Goal: Information Seeking & Learning: Learn about a topic

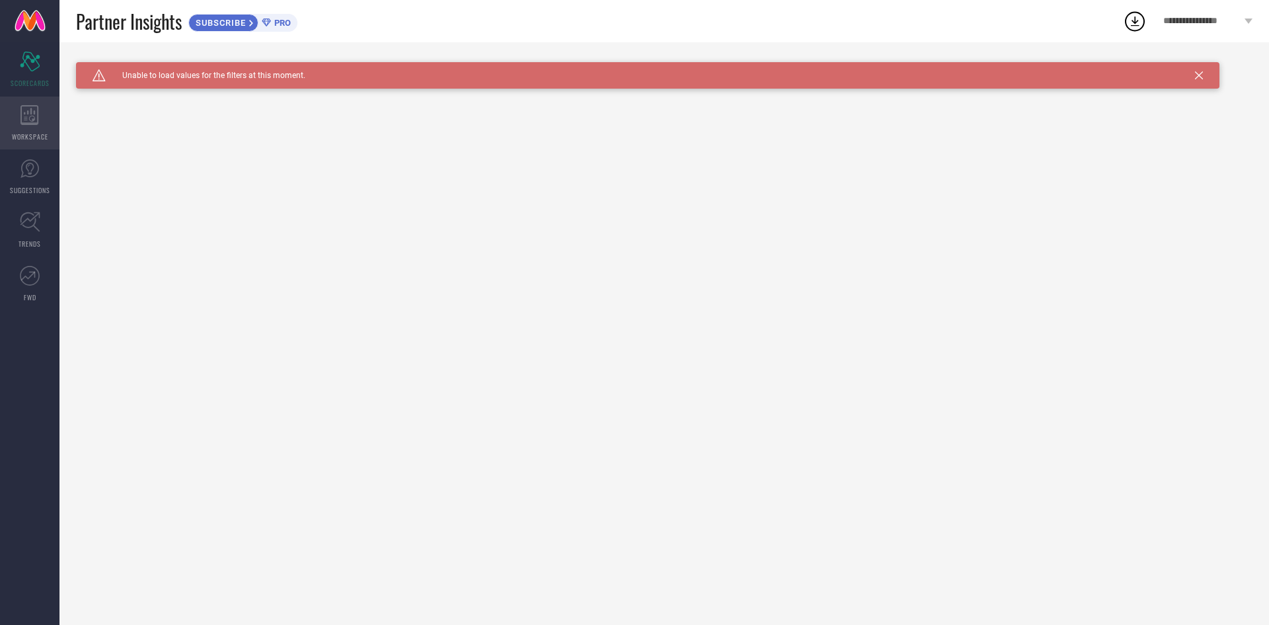
click at [30, 136] on span "WORKSPACE" at bounding box center [30, 137] width 36 height 10
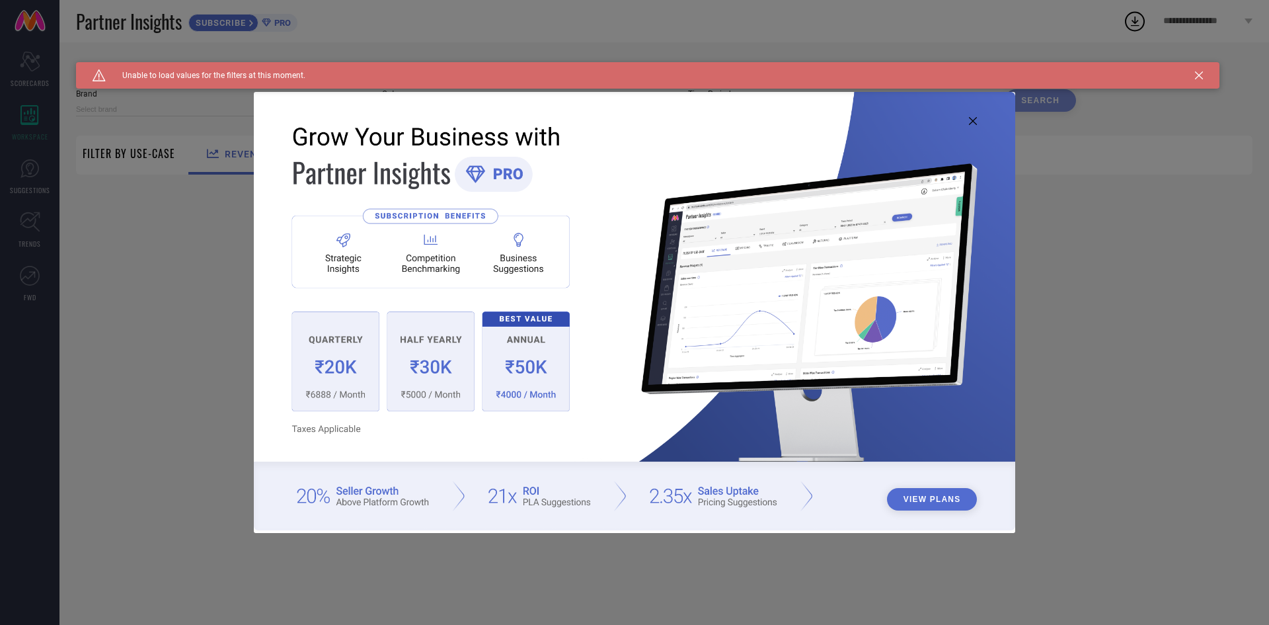
type input "1 STOP FASHION"
type input "All"
click at [974, 119] on icon at bounding box center [973, 121] width 8 height 8
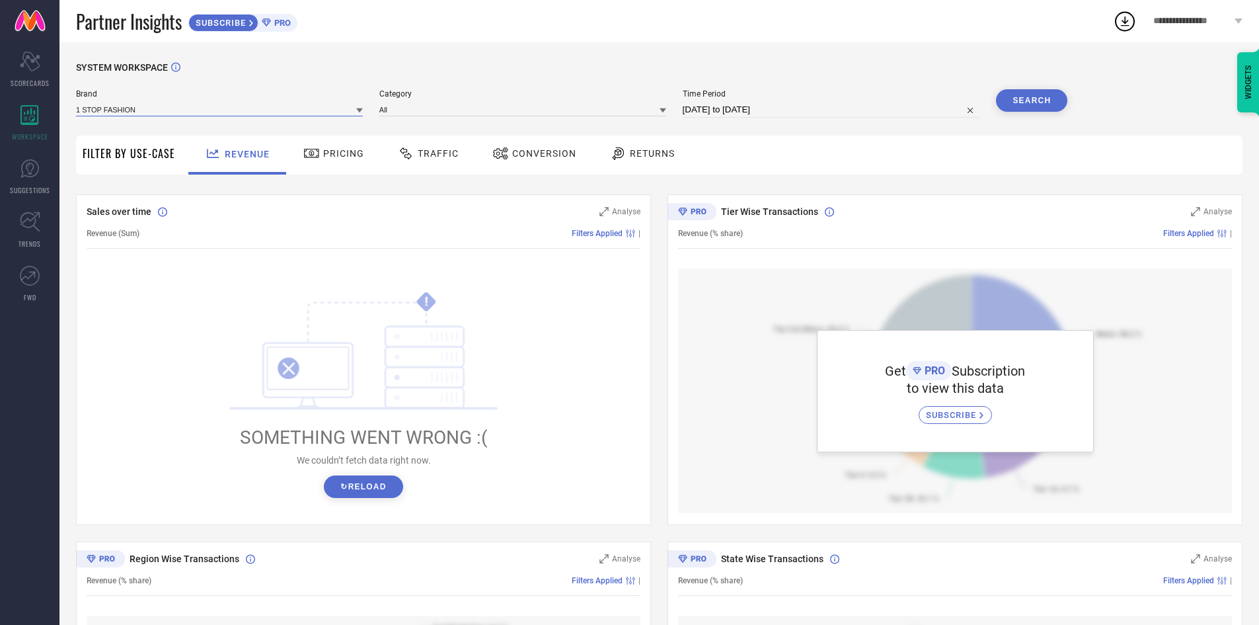
click at [231, 114] on input at bounding box center [219, 109] width 287 height 14
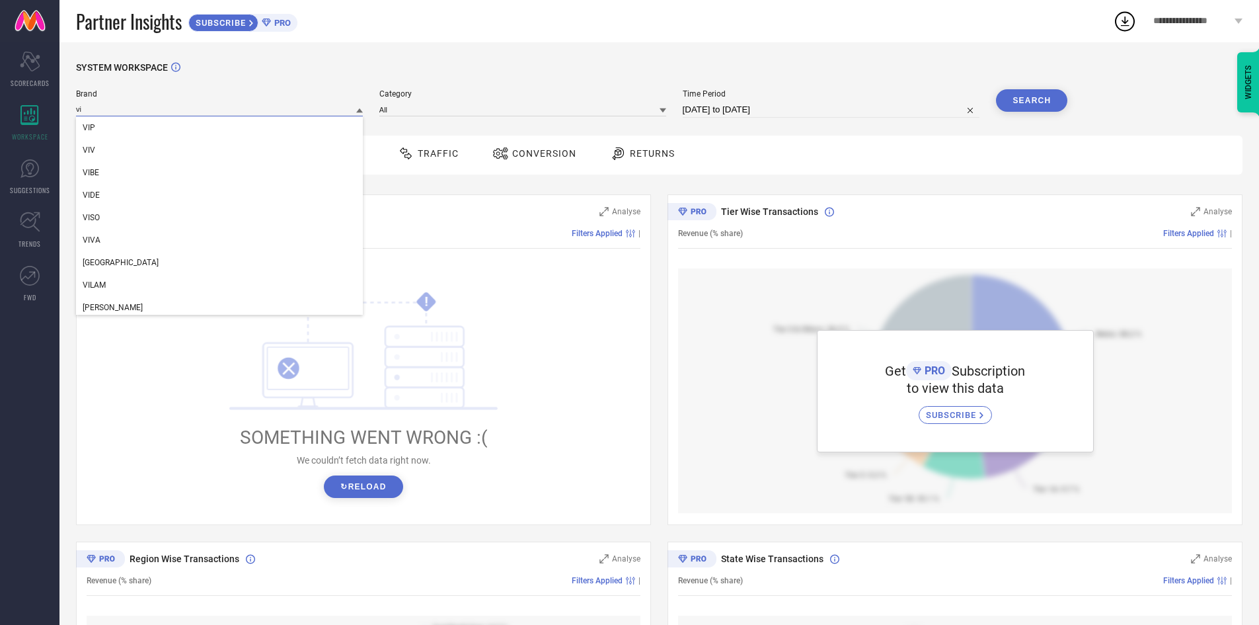
type input "v"
type input "go col"
click at [160, 182] on div "GO COLORS" at bounding box center [219, 172] width 287 height 22
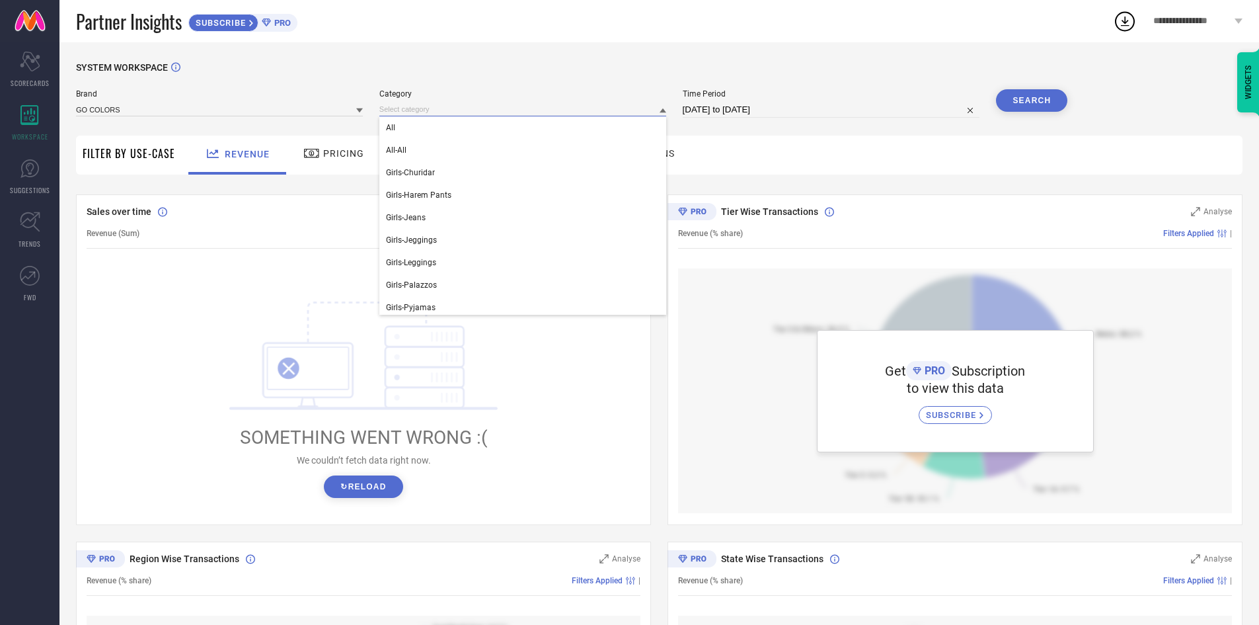
click at [436, 111] on input at bounding box center [522, 109] width 287 height 14
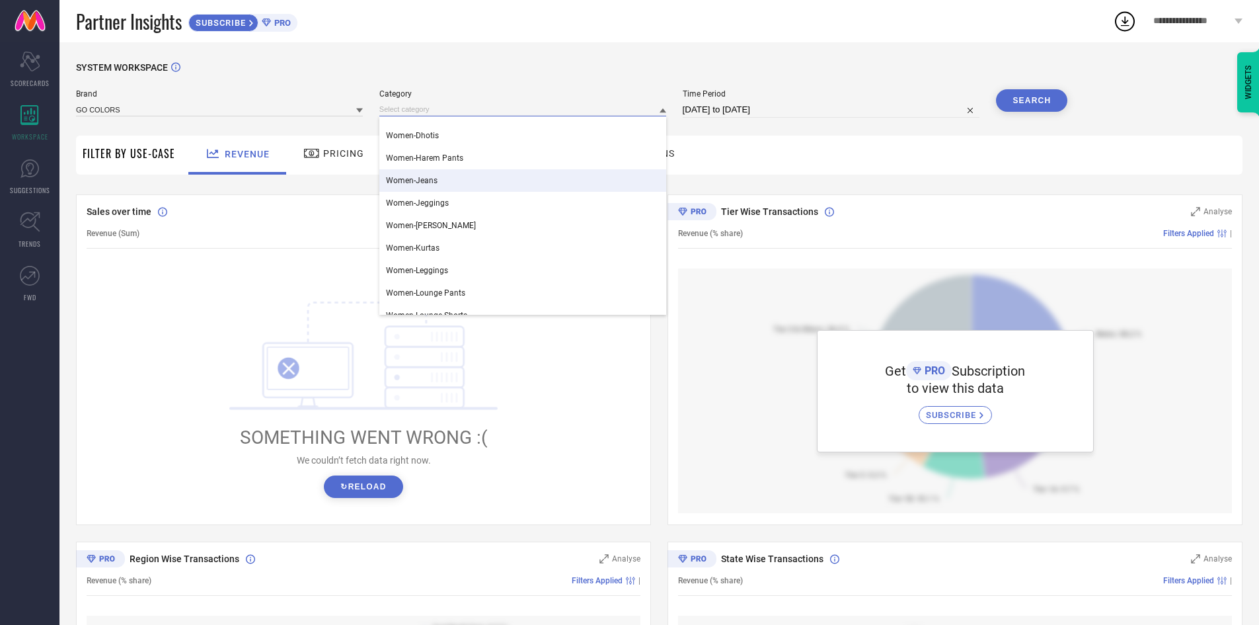
scroll to position [463, 0]
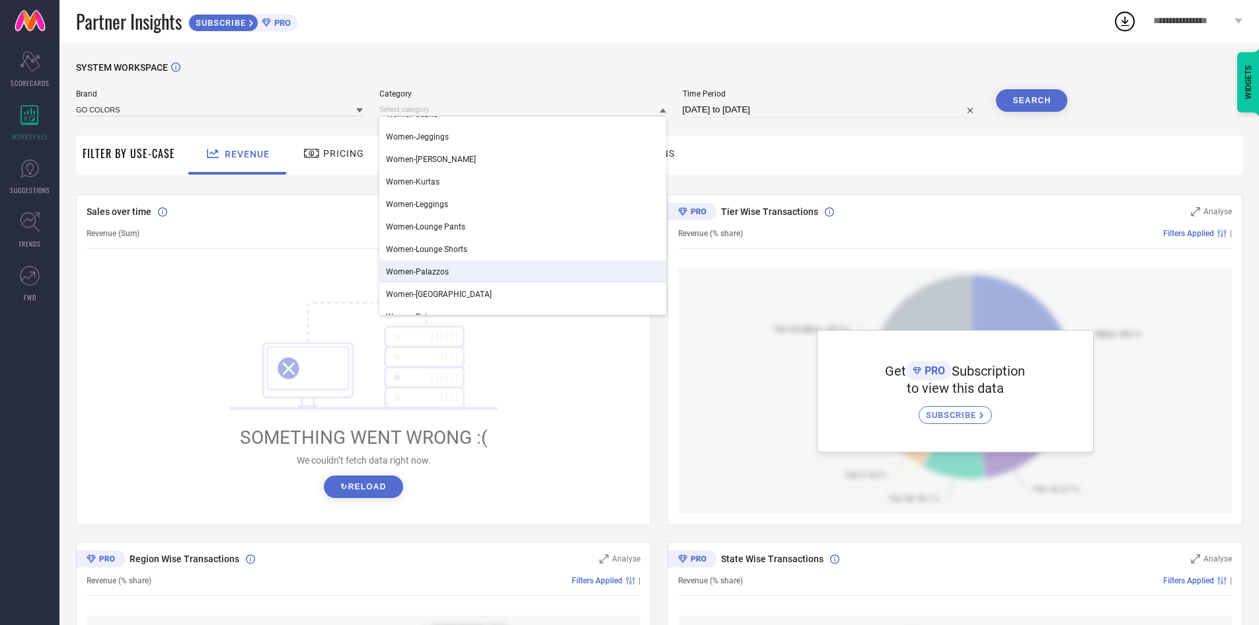
click at [458, 271] on div "Women-Palazzos" at bounding box center [522, 271] width 287 height 22
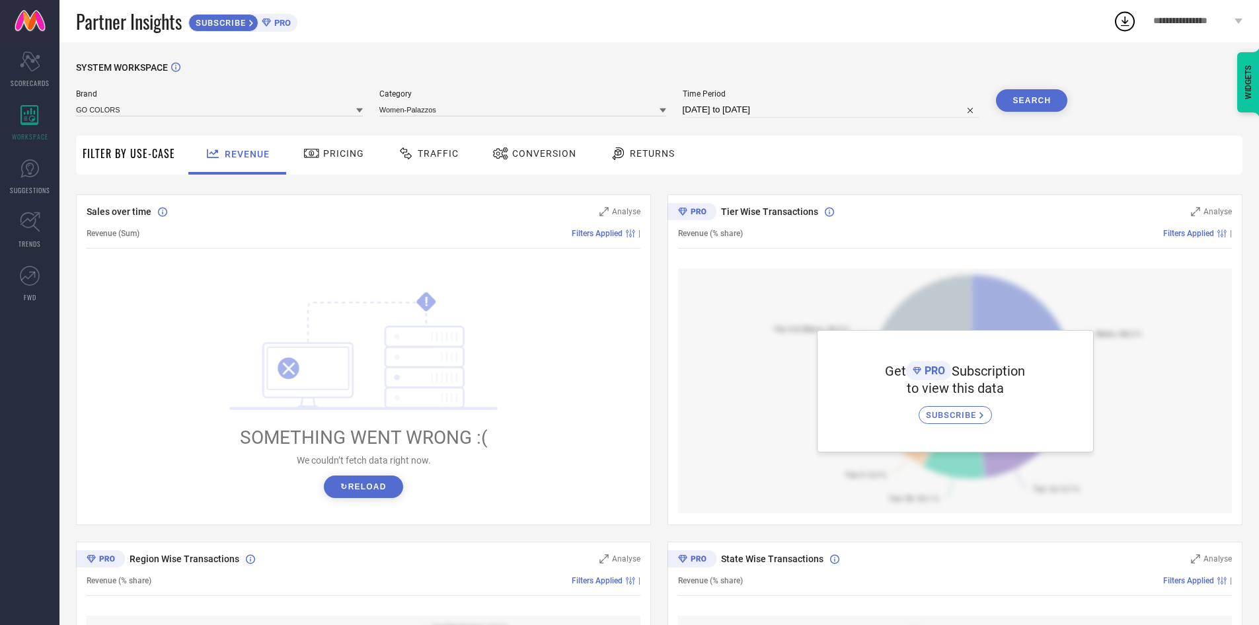
click at [1055, 106] on button "Search" at bounding box center [1031, 100] width 71 height 22
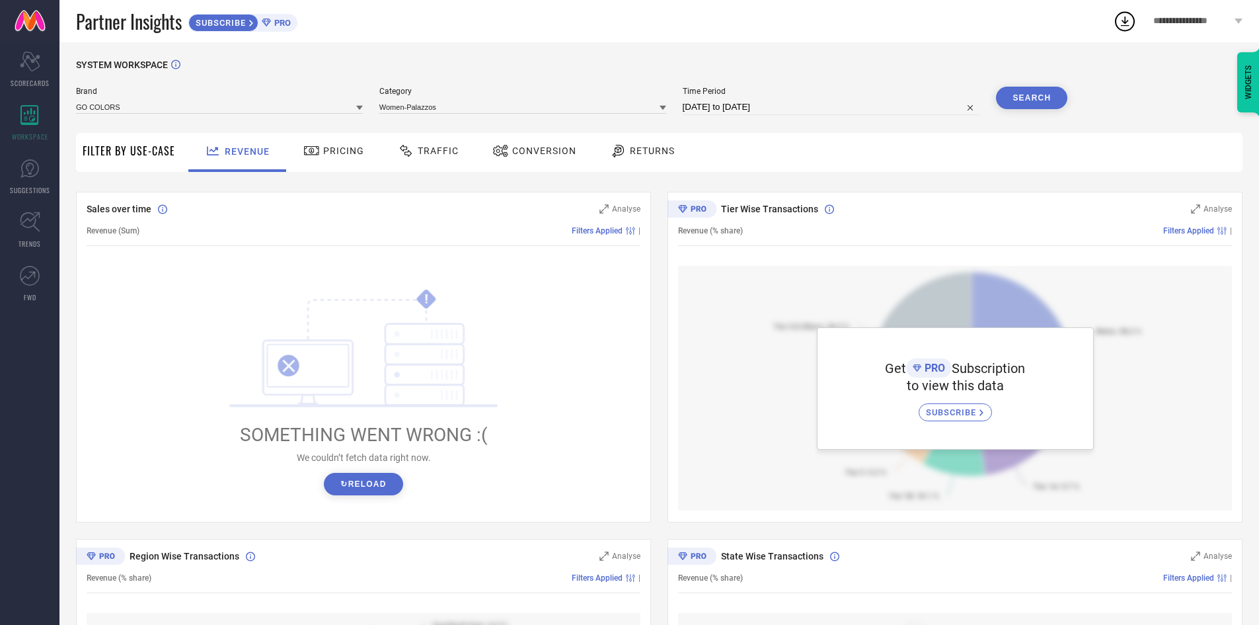
scroll to position [0, 0]
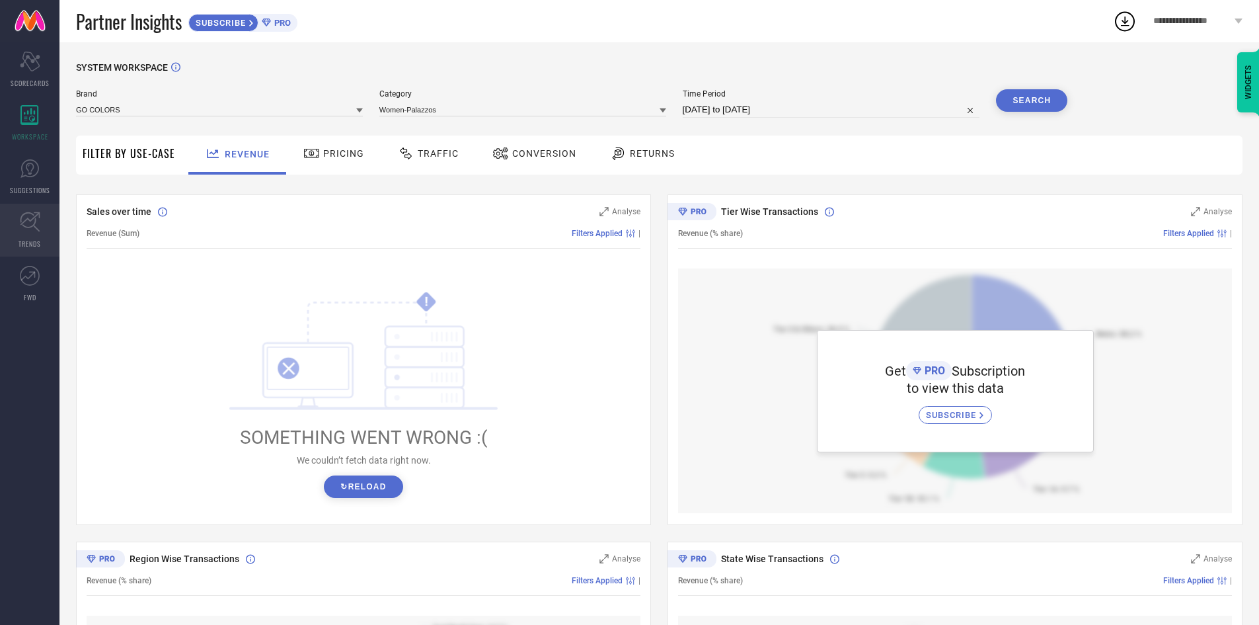
click at [38, 240] on span "TRENDS" at bounding box center [30, 244] width 22 height 10
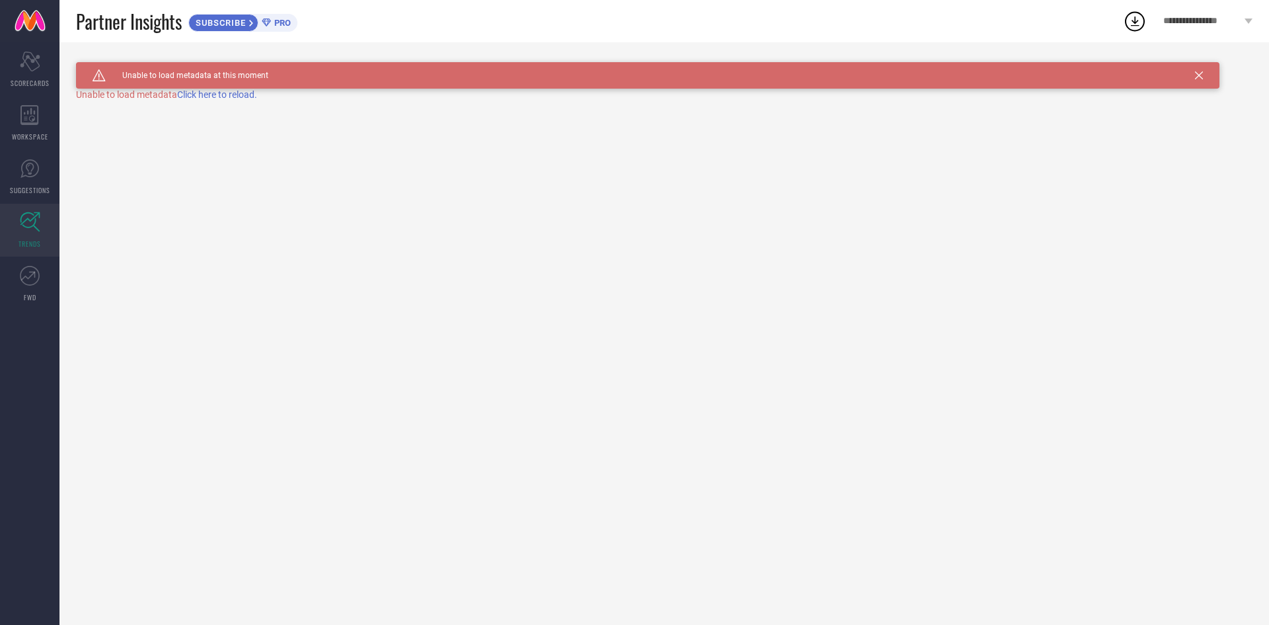
click at [243, 99] on span "Click here to reload." at bounding box center [217, 94] width 80 height 11
click at [31, 186] on span "SUGGESTIONS" at bounding box center [30, 190] width 40 height 10
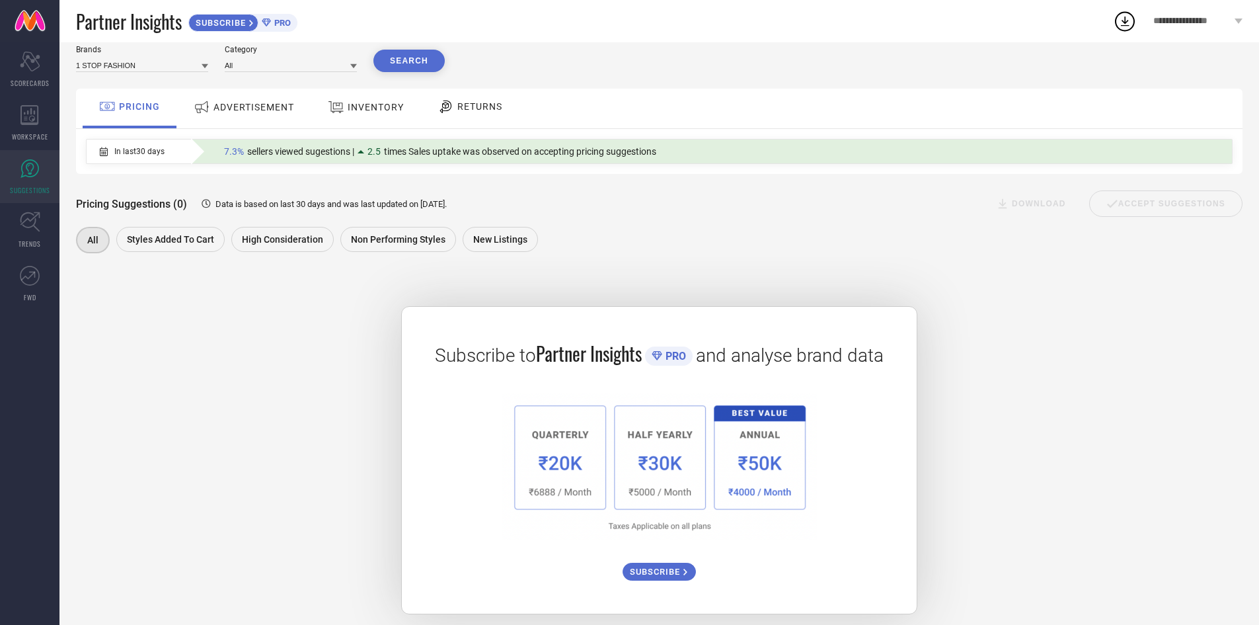
scroll to position [57, 0]
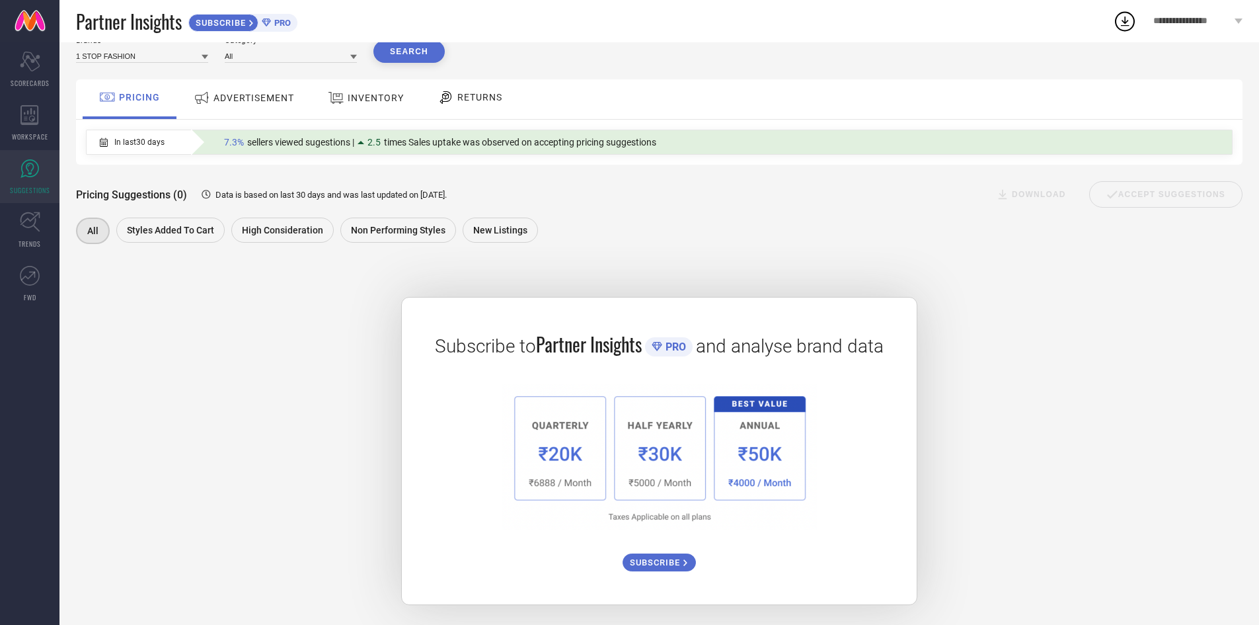
click at [13, 185] on span "SUGGESTIONS" at bounding box center [30, 190] width 40 height 10
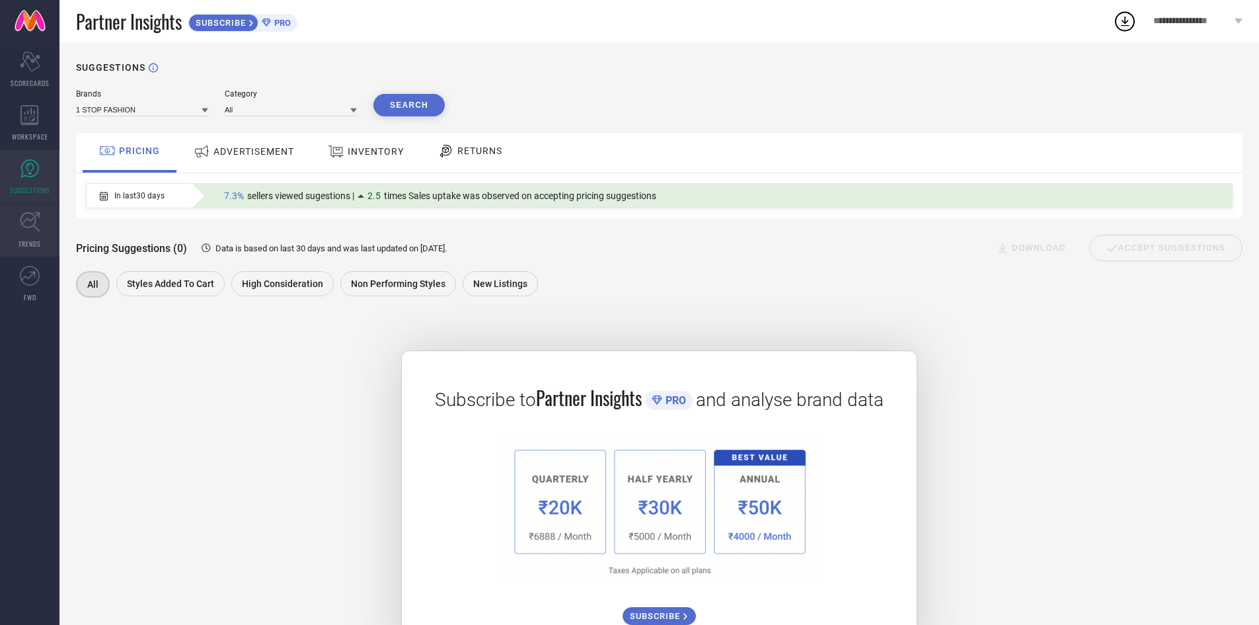
click at [26, 245] on span "TRENDS" at bounding box center [30, 244] width 22 height 10
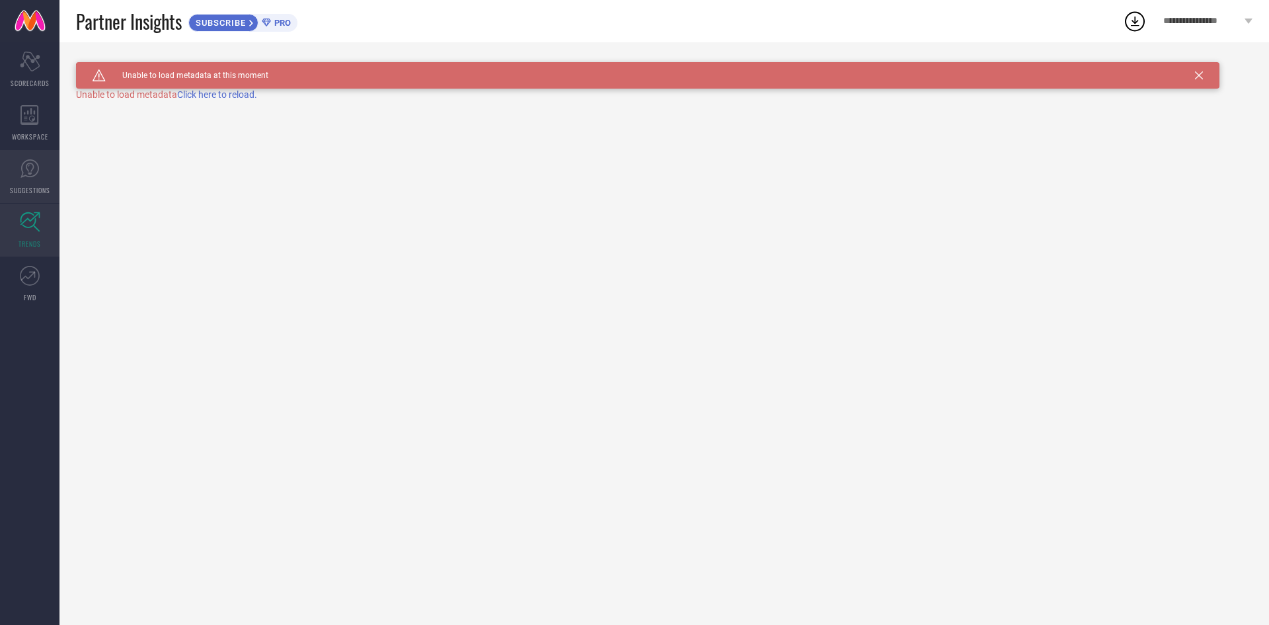
click at [22, 172] on icon at bounding box center [29, 168] width 19 height 19
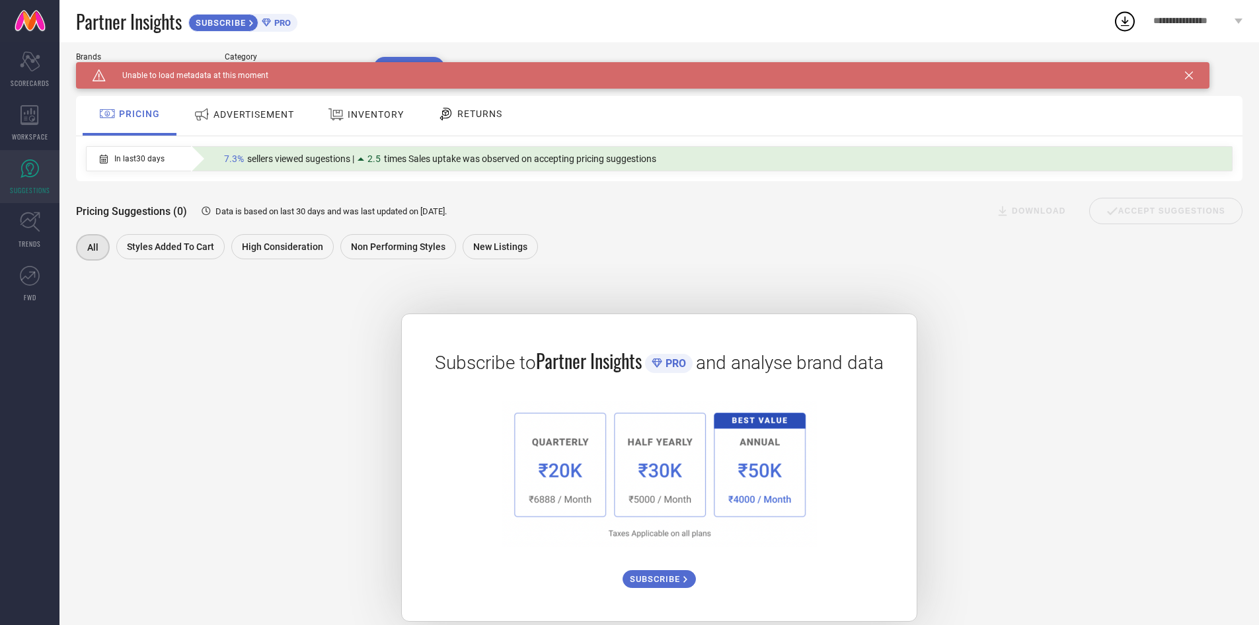
scroll to position [57, 0]
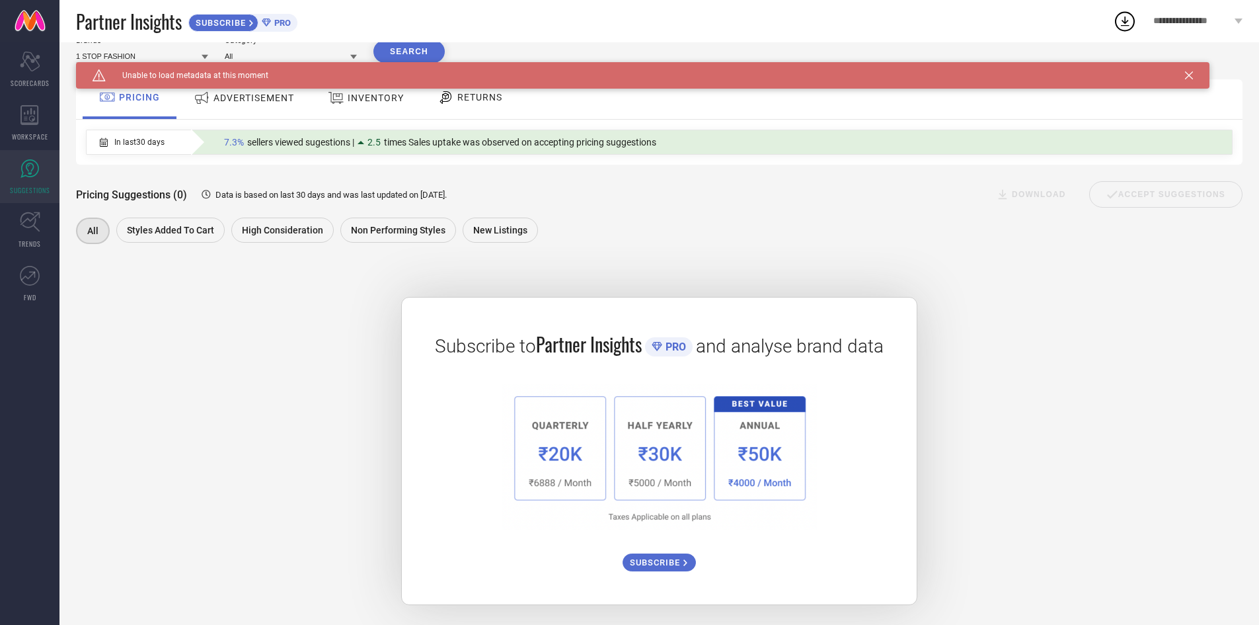
click at [1066, 340] on div "Subscribe to Partner Insights PRO and analyse brand data SUBSCRIBE" at bounding box center [659, 434] width 1167 height 341
